Goal: Communication & Community: Answer question/provide support

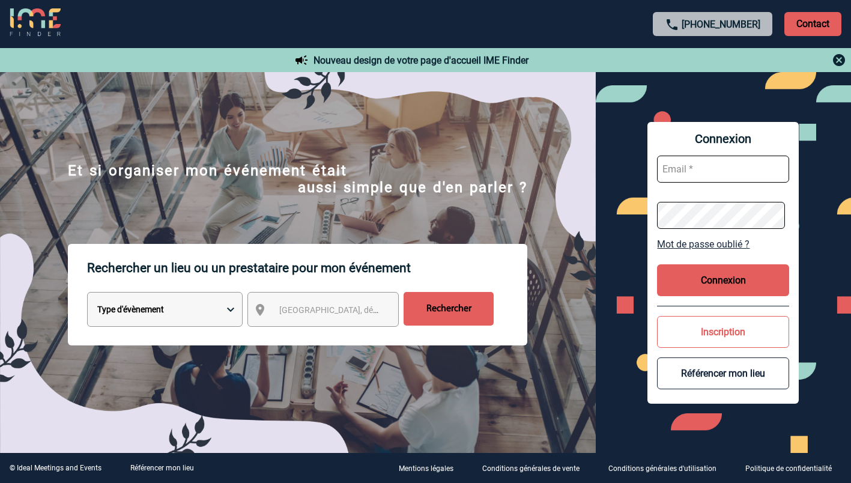
click at [677, 174] on input "text" at bounding box center [723, 169] width 132 height 27
type input "ketty.danican@capgemini.com"
click at [702, 270] on button "Connexion" at bounding box center [723, 280] width 132 height 32
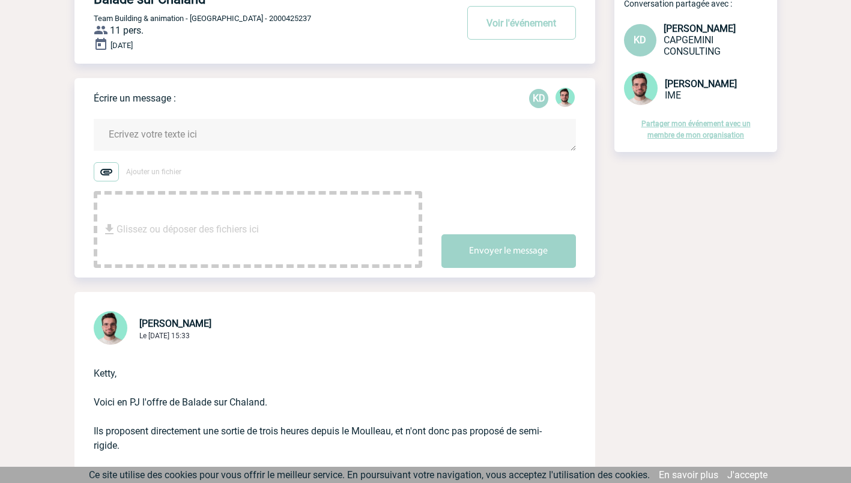
scroll to position [18, 0]
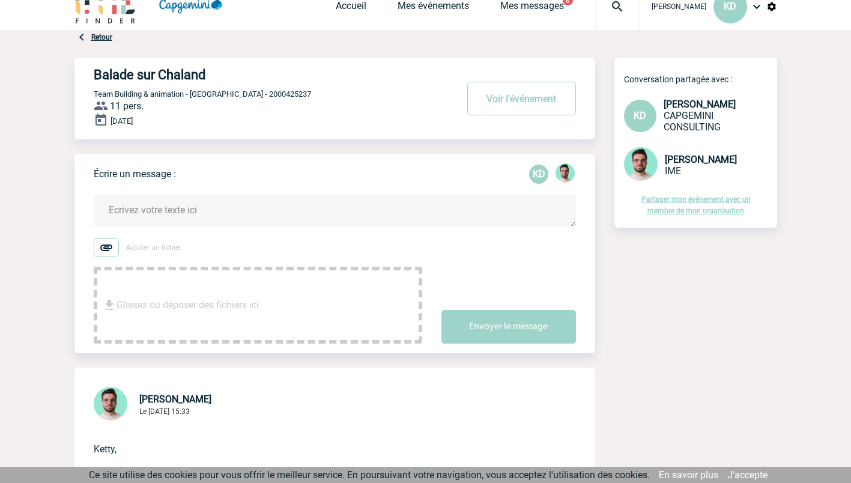
click at [285, 208] on textarea at bounding box center [335, 211] width 482 height 32
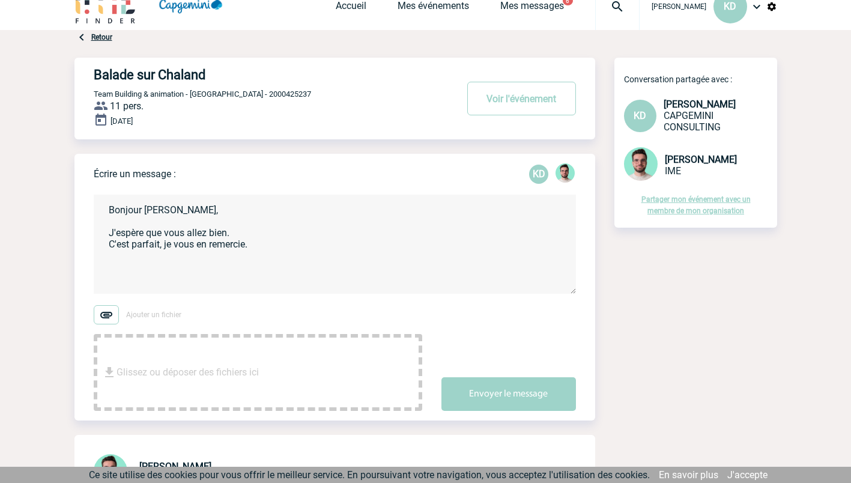
click at [121, 258] on textarea "Bonjour Benjamin, J'espère que vous allez bien. C'est parfait, je vous en remer…" at bounding box center [335, 244] width 482 height 99
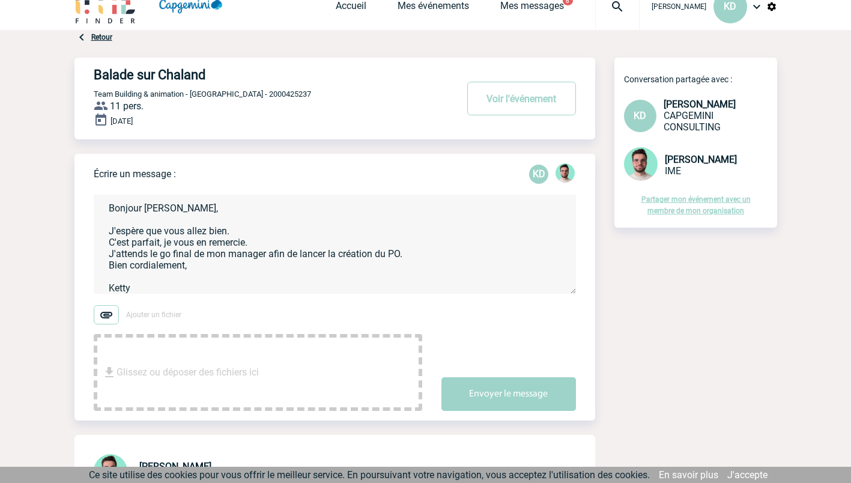
type textarea "Bonjour Benjamin, J'espère que vous allez bien. C'est parfait, je vous en remer…"
click at [472, 388] on button "Envoyer le message" at bounding box center [509, 394] width 135 height 34
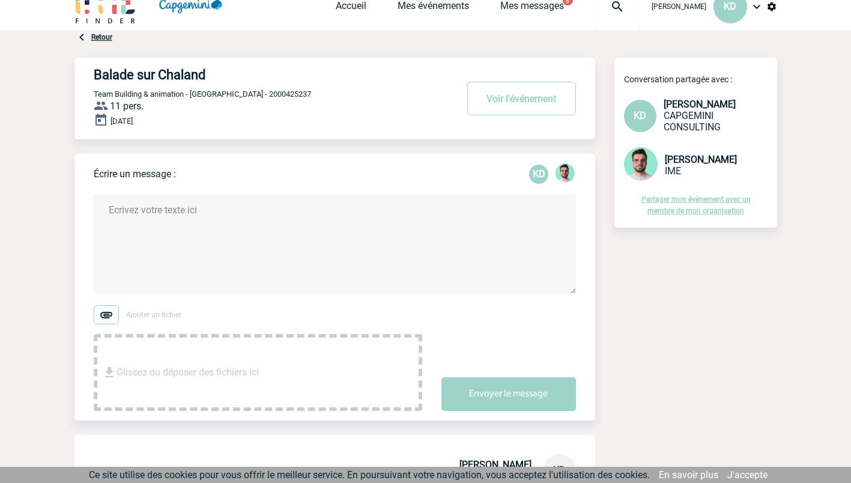
scroll to position [0, 0]
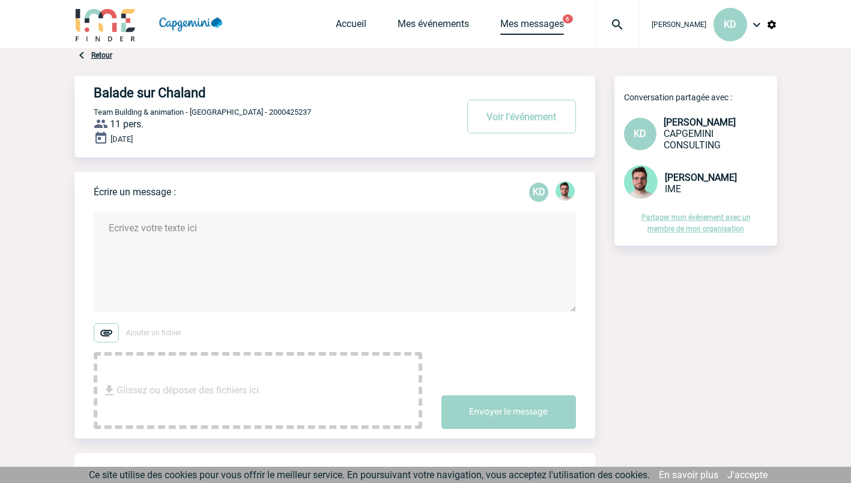
click at [516, 20] on link "Mes messages" at bounding box center [532, 26] width 64 height 17
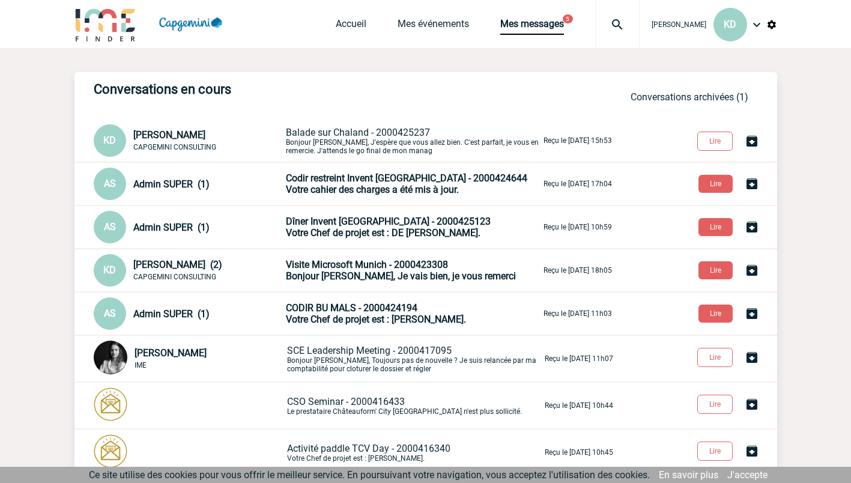
click at [242, 231] on div "Admin SUPER (1)" at bounding box center [208, 227] width 150 height 11
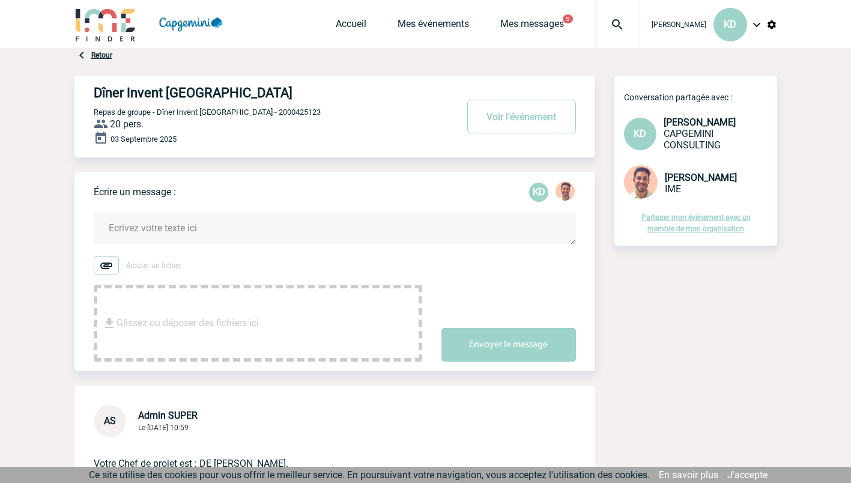
click at [112, 33] on img at bounding box center [106, 24] width 62 height 34
